Goal: Find specific page/section

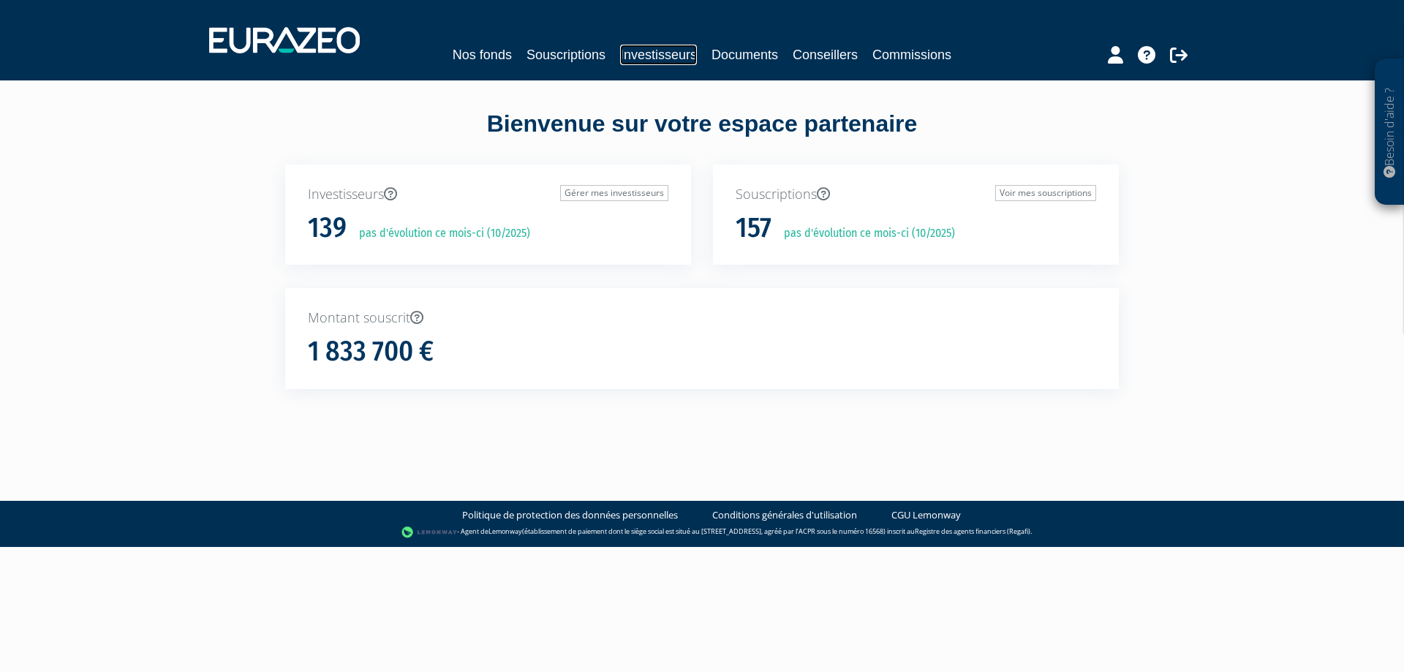
click at [671, 64] on link "Investisseurs" at bounding box center [658, 55] width 77 height 20
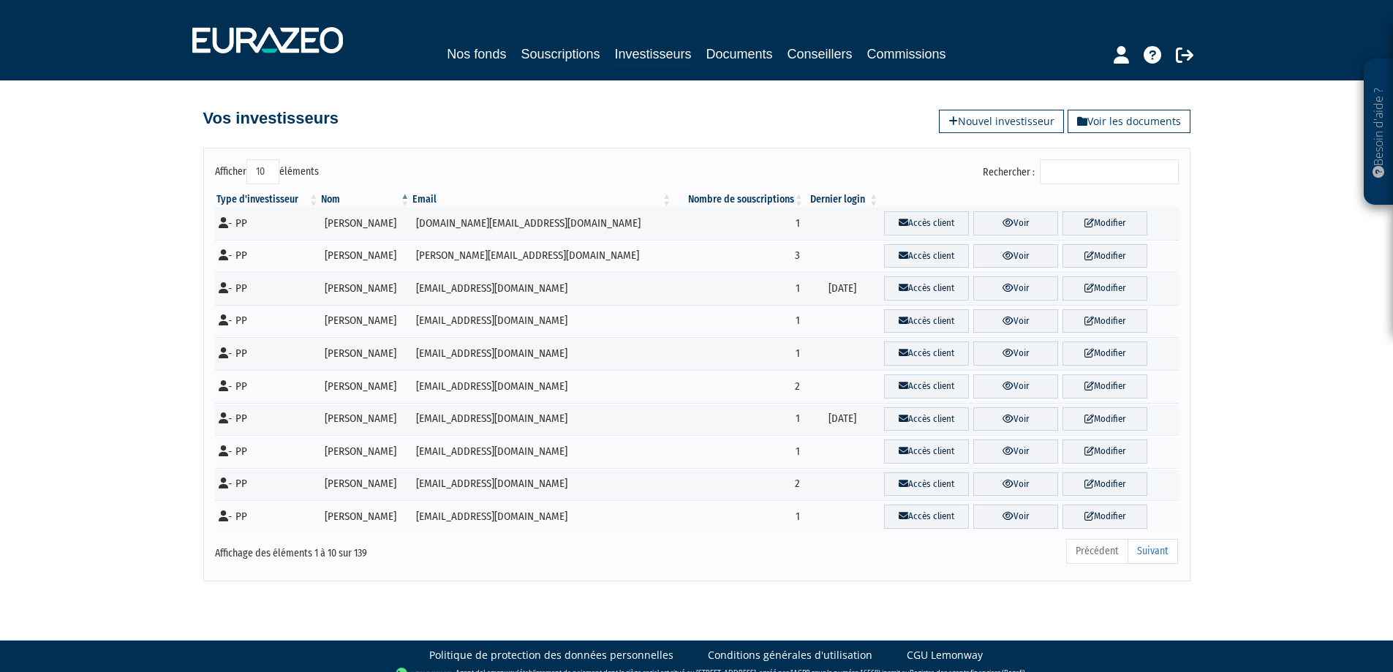
click at [860, 45] on div "Nos fonds Souscriptions Investisseurs Documents Conseillers Commissions" at bounding box center [696, 55] width 686 height 23
click at [877, 47] on link "Commissions" at bounding box center [906, 54] width 79 height 20
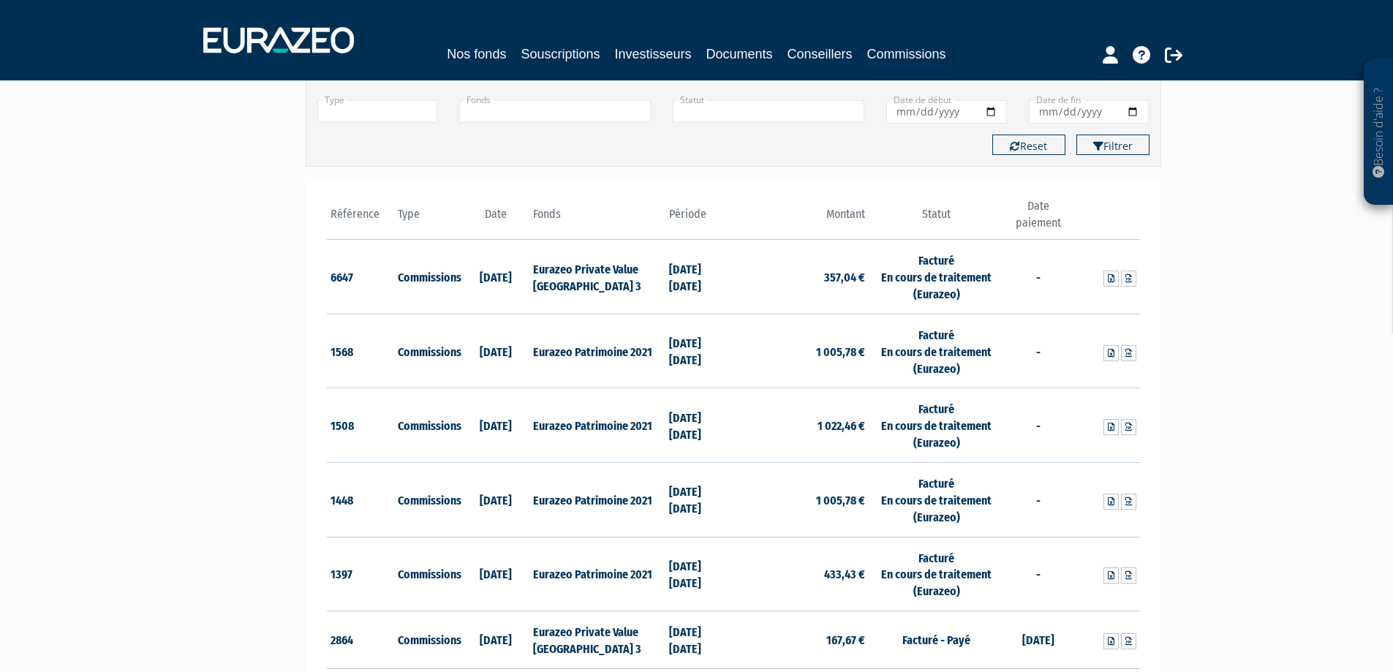
scroll to position [73, 0]
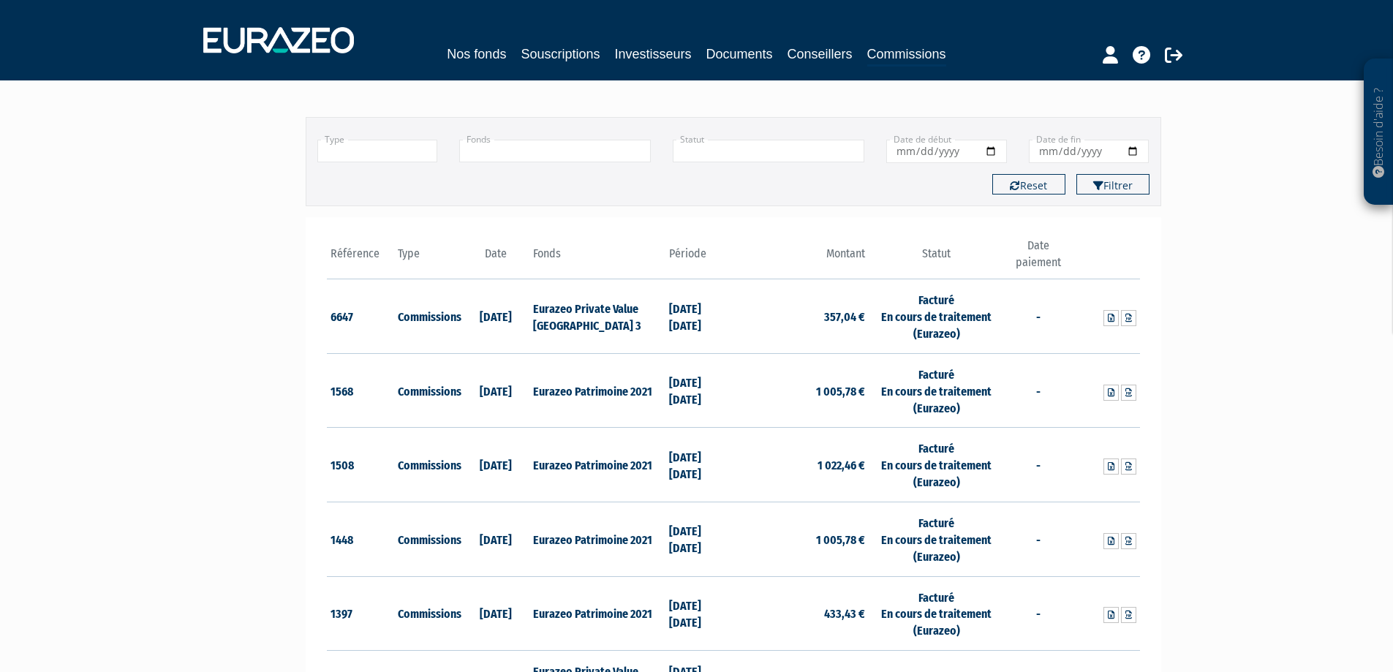
click at [544, 325] on td "Eurazeo Private Value [GEOGRAPHIC_DATA] 3" at bounding box center [596, 316] width 135 height 75
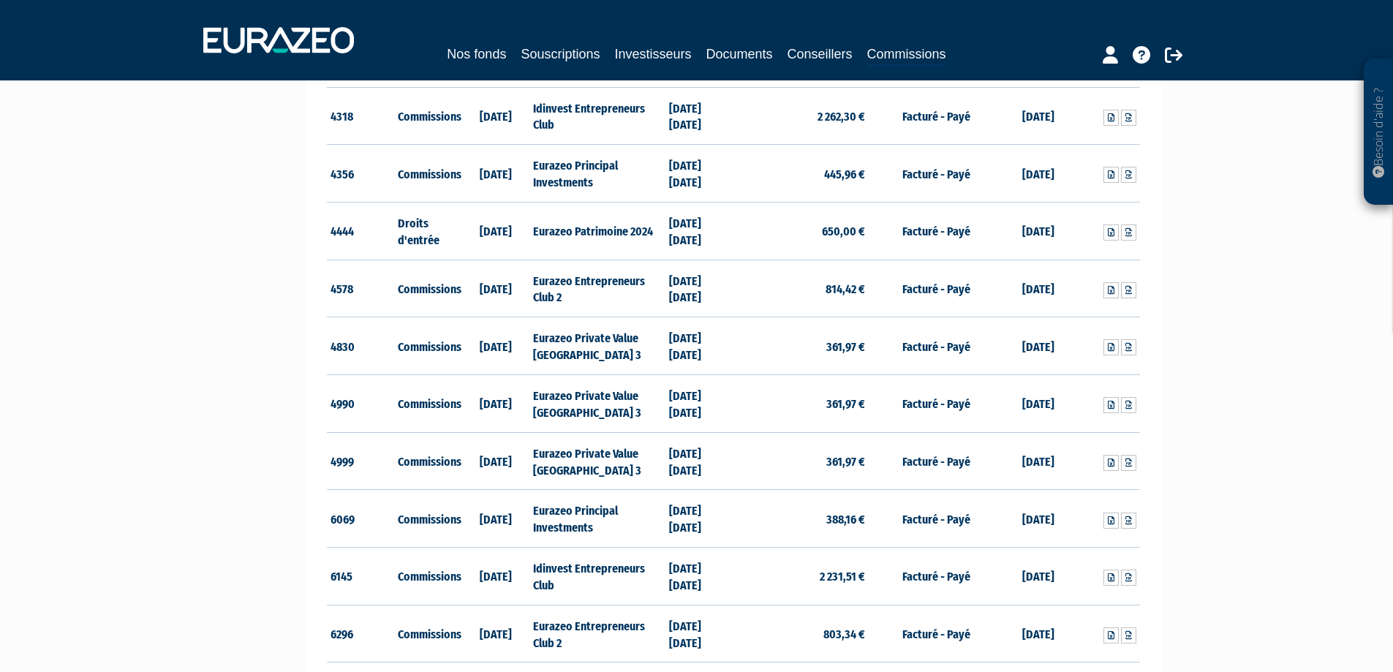
scroll to position [1462, 0]
